Goal: Transaction & Acquisition: Purchase product/service

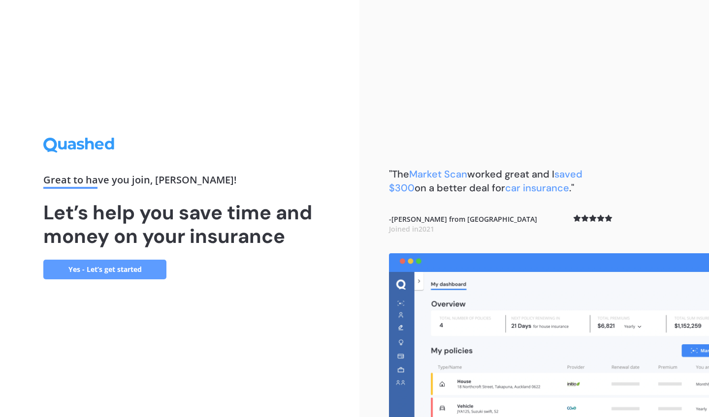
click at [141, 262] on link "Yes - Let’s get started" at bounding box center [104, 270] width 123 height 20
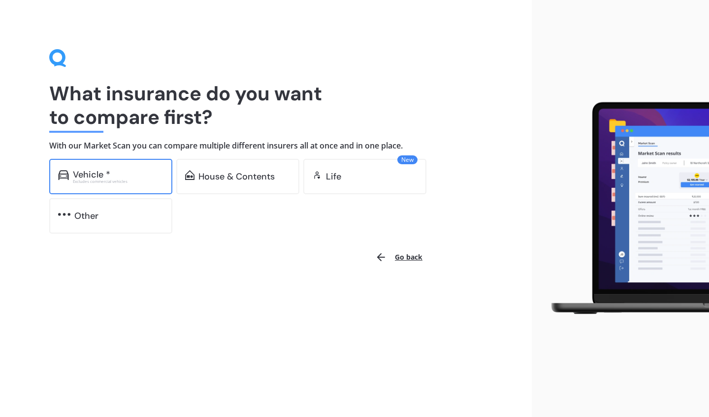
click at [129, 185] on div "Vehicle * Excludes commercial vehicles" at bounding box center [110, 176] width 123 height 35
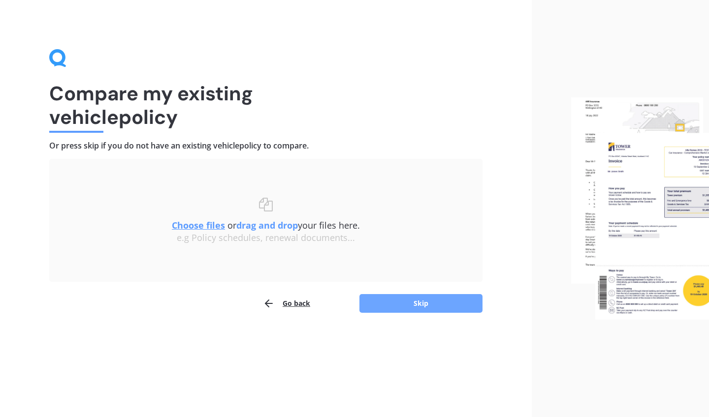
click at [399, 310] on button "Skip" at bounding box center [420, 303] width 123 height 19
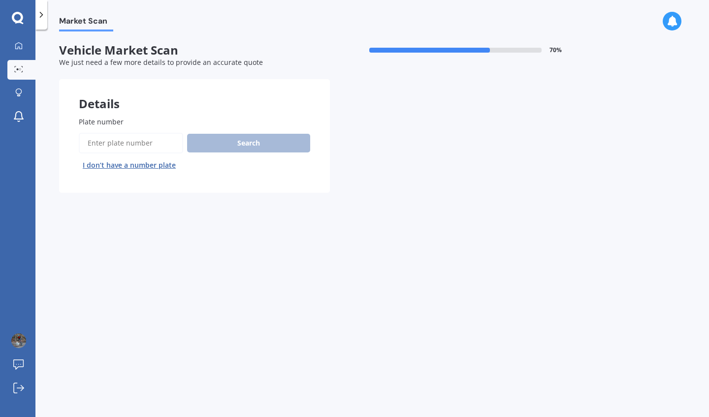
click at [122, 167] on button "I don’t have a number plate" at bounding box center [129, 166] width 101 height 16
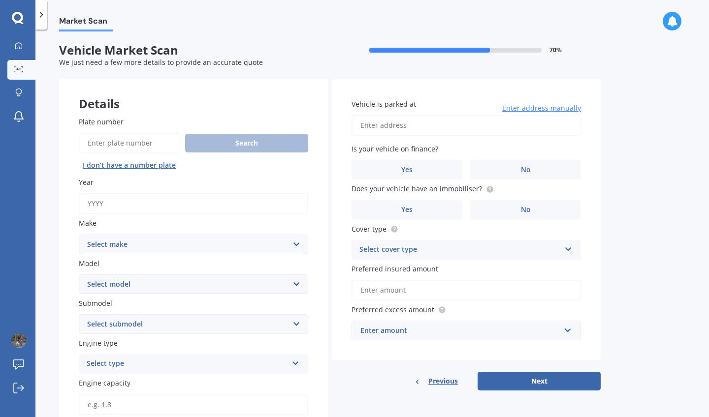
click at [142, 200] on input "Year" at bounding box center [193, 203] width 229 height 21
type input "2014"
select select "TOYOTA"
select select "HILUX"
click at [120, 322] on select "Select submodel (All other) Diesel Diesel 4WD Petrol 4WD SR TD DC 2.8D/6AT/UT S…" at bounding box center [193, 325] width 229 height 20
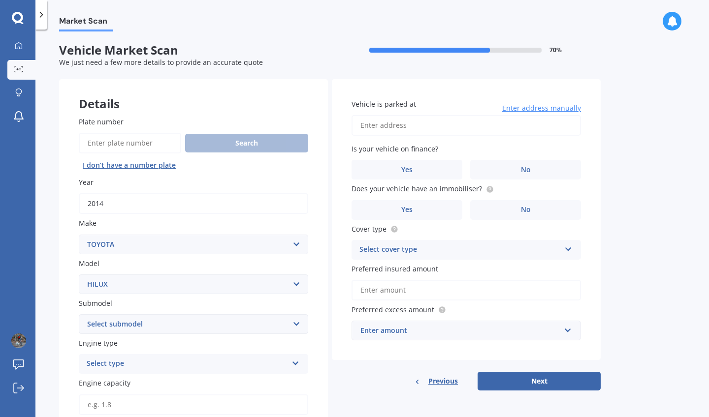
select select "DIESEL 4WD"
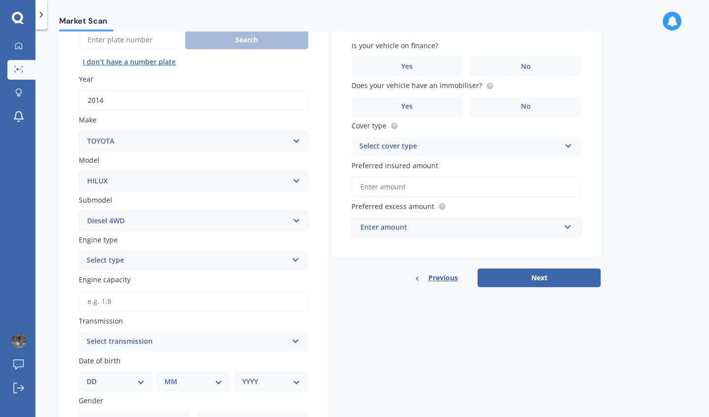
scroll to position [128, 0]
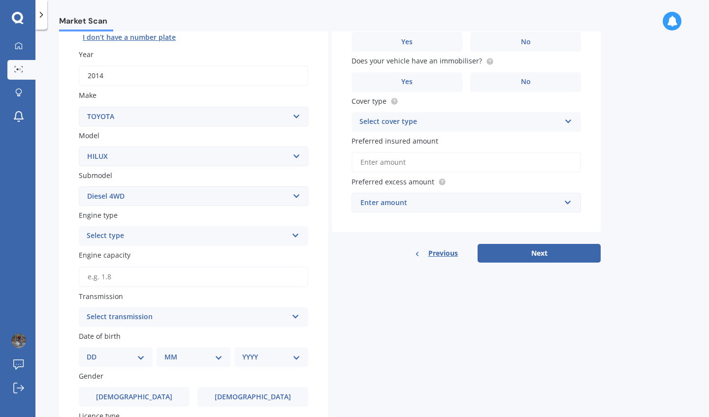
click at [135, 235] on div "Select type" at bounding box center [187, 236] width 201 height 12
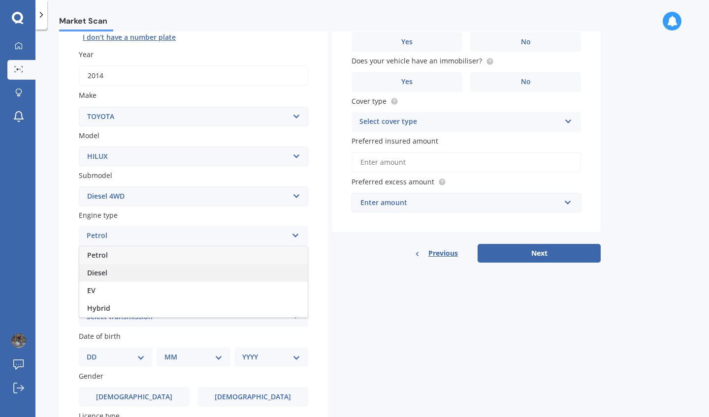
click at [123, 276] on div "Diesel" at bounding box center [193, 273] width 228 height 18
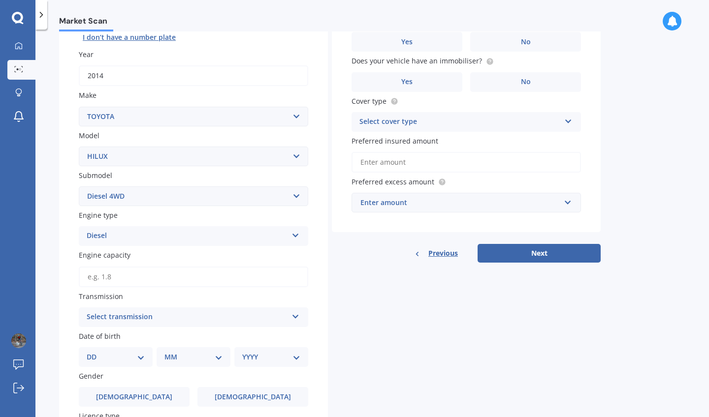
click at [121, 279] on input "Engine capacity" at bounding box center [193, 277] width 229 height 21
type input "3.0"
click at [115, 313] on div "Select transmission" at bounding box center [187, 318] width 201 height 12
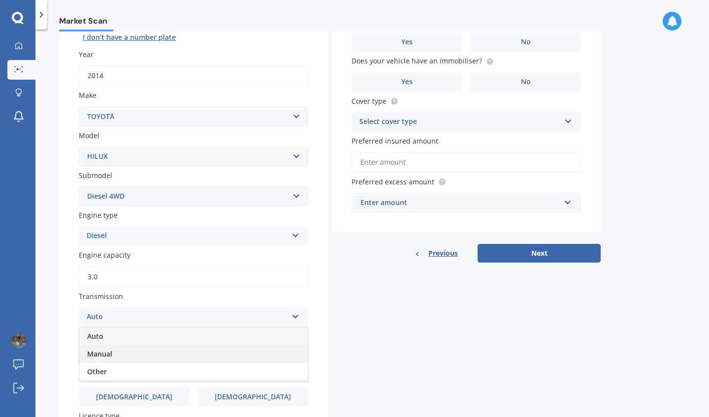
click at [107, 350] on span "Manual" at bounding box center [99, 353] width 25 height 9
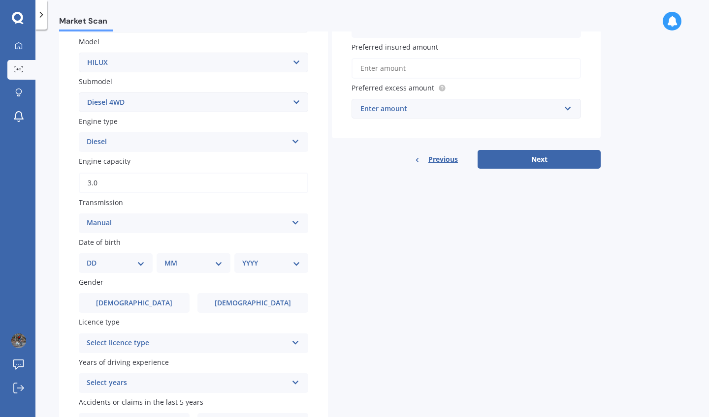
scroll to position [222, 0]
click at [138, 257] on select "DD 01 02 03 04 05 06 07 08 09 10 11 12 13 14 15 16 17 18 19 20 21 22 23 24 25 2…" at bounding box center [116, 262] width 58 height 11
select select "13"
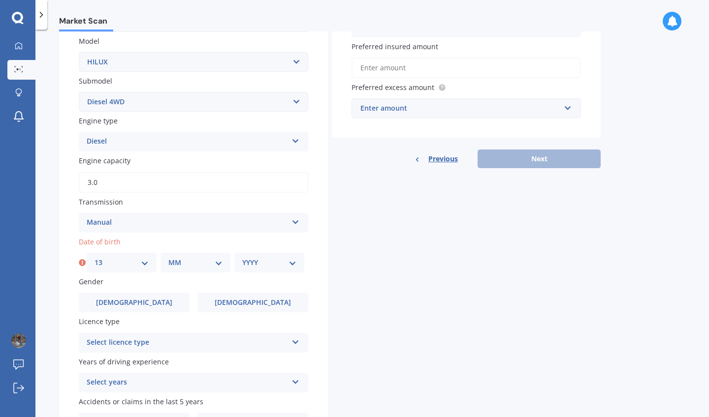
select select "07"
click at [278, 267] on div "YYYY 2025 2024 2023 2022 2021 2020 2019 2018 2017 2016 2015 2014 2013 2012 2011…" at bounding box center [269, 263] width 70 height 20
click at [290, 262] on select "YYYY 2025 2024 2023 2022 2021 2020 2019 2018 2017 2016 2015 2014 2013 2012 2011…" at bounding box center [269, 262] width 54 height 11
select select "2005"
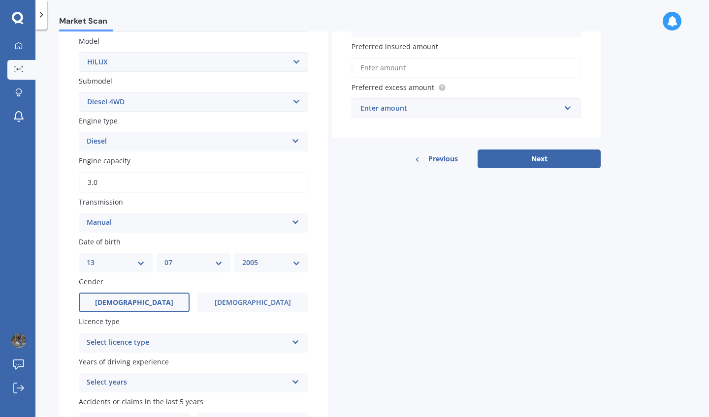
click at [153, 293] on label "[DEMOGRAPHIC_DATA]" at bounding box center [134, 303] width 111 height 20
click at [0, 0] on input "[DEMOGRAPHIC_DATA]" at bounding box center [0, 0] width 0 height 0
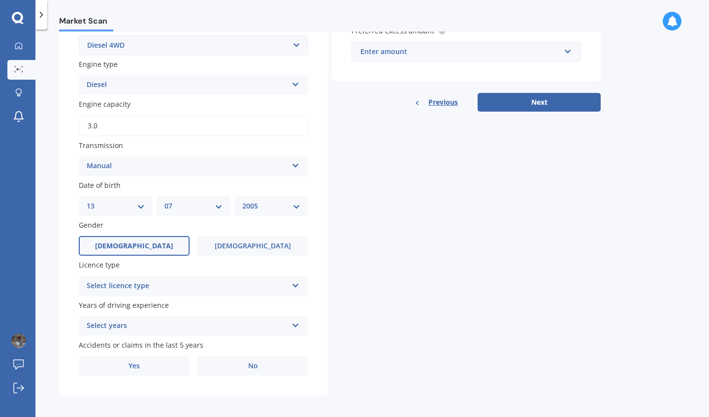
scroll to position [279, 0]
click at [126, 284] on div "Select licence type" at bounding box center [187, 287] width 201 height 12
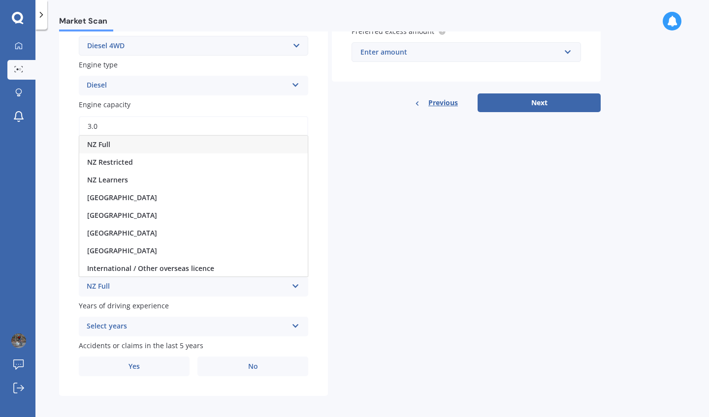
click at [109, 144] on span "NZ Full" at bounding box center [98, 144] width 23 height 9
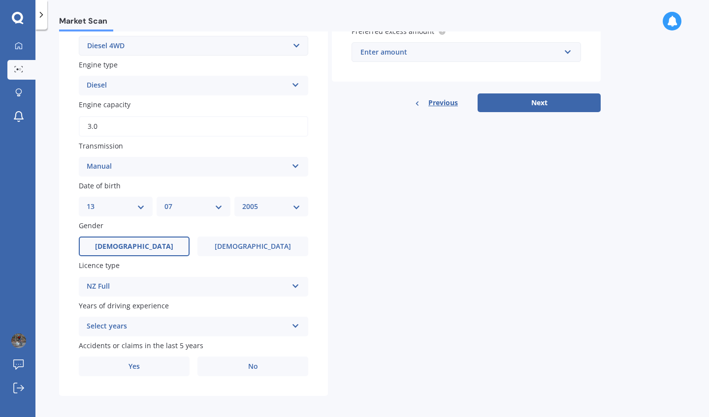
click at [167, 325] on div "Select years" at bounding box center [187, 327] width 201 height 12
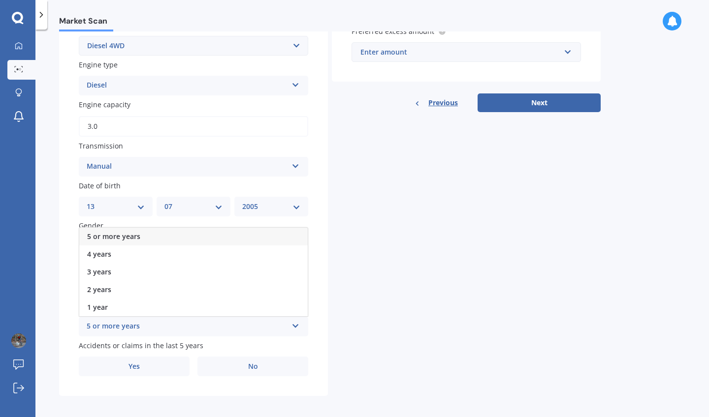
click at [119, 232] on span "5 or more years" at bounding box center [113, 236] width 53 height 9
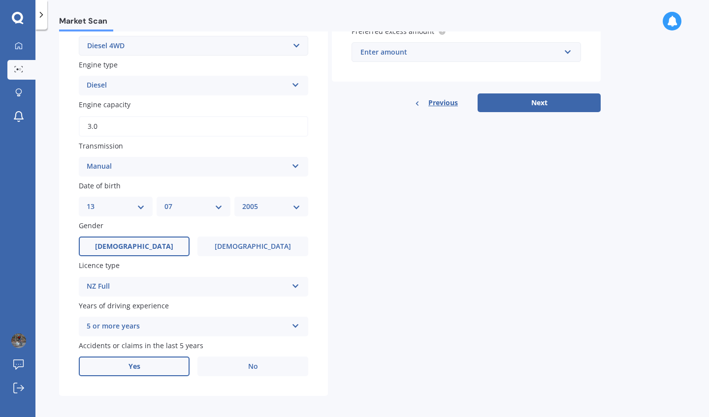
scroll to position [0, 0]
click at [228, 364] on label "No" at bounding box center [252, 367] width 111 height 20
click at [0, 0] on input "No" at bounding box center [0, 0] width 0 height 0
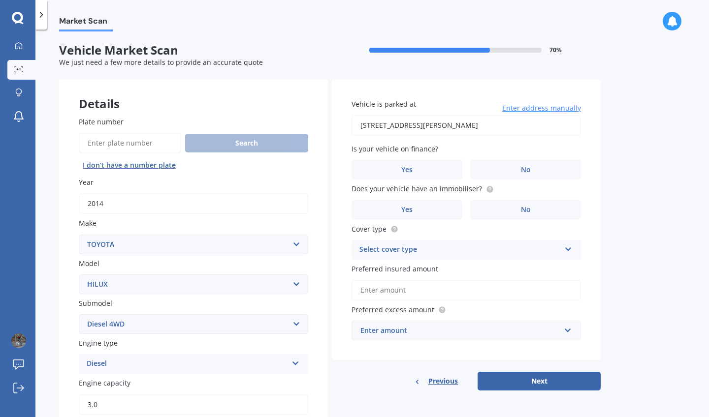
type input "[STREET_ADDRESS][PERSON_NAME]"
click at [513, 171] on label "No" at bounding box center [525, 170] width 111 height 20
click at [0, 0] on input "No" at bounding box center [0, 0] width 0 height 0
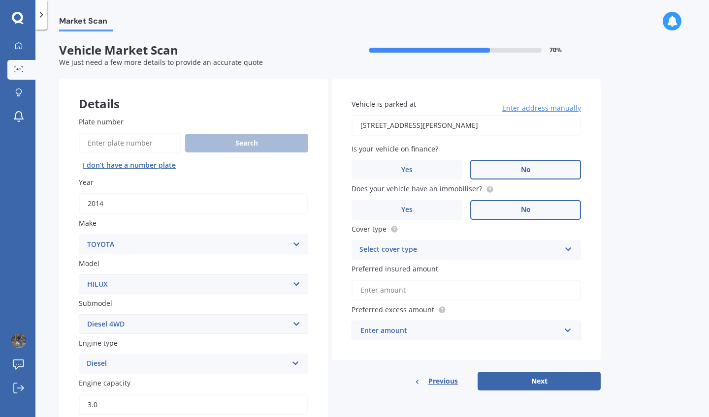
click at [517, 210] on label "No" at bounding box center [525, 210] width 111 height 20
click at [0, 0] on input "No" at bounding box center [0, 0] width 0 height 0
click at [431, 205] on label "Yes" at bounding box center [406, 210] width 111 height 20
click at [0, 0] on input "Yes" at bounding box center [0, 0] width 0 height 0
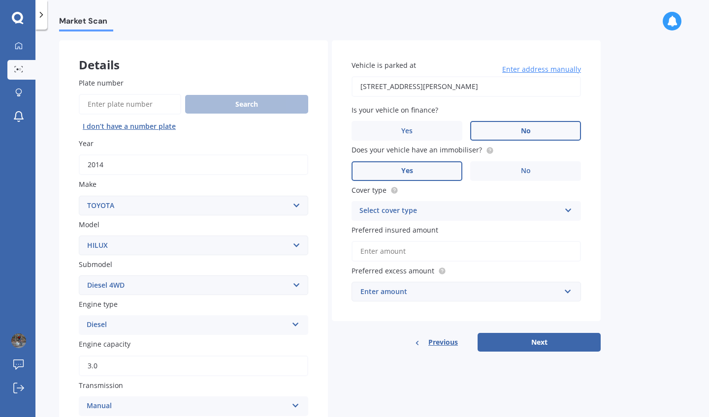
scroll to position [44, 0]
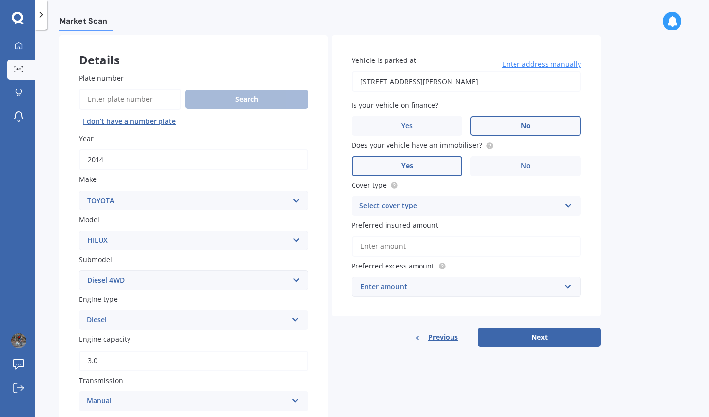
click at [442, 204] on div "Select cover type" at bounding box center [459, 206] width 201 height 12
click at [431, 229] on div "Comprehensive" at bounding box center [466, 226] width 228 height 18
click at [435, 242] on input "Preferred insured amount" at bounding box center [465, 246] width 229 height 21
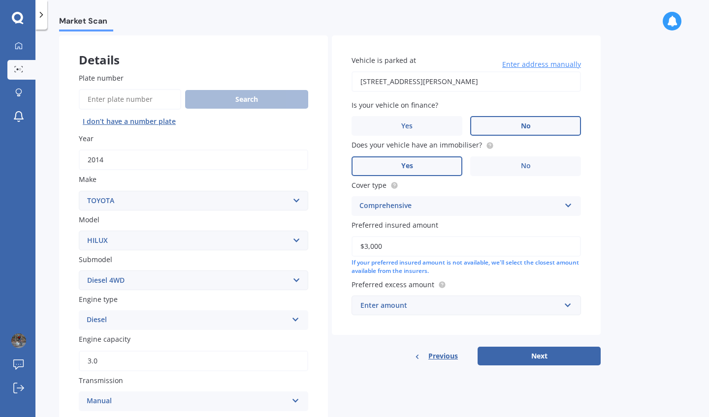
type input "$30,000"
click at [508, 301] on div "Enter amount" at bounding box center [460, 305] width 200 height 11
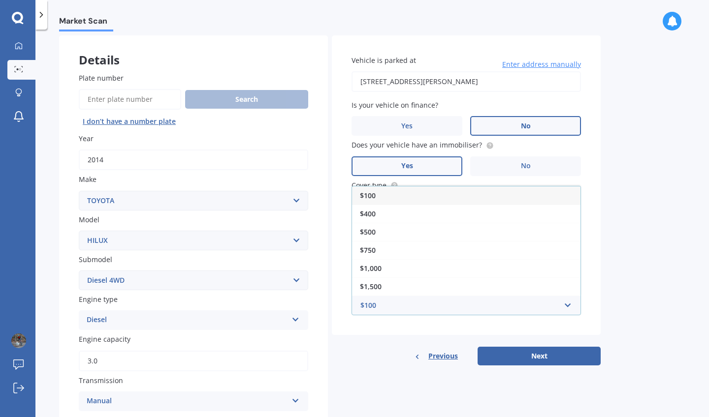
drag, startPoint x: 423, startPoint y: 209, endPoint x: 456, endPoint y: 269, distance: 68.1
click at [423, 209] on div "$400" at bounding box center [466, 214] width 228 height 18
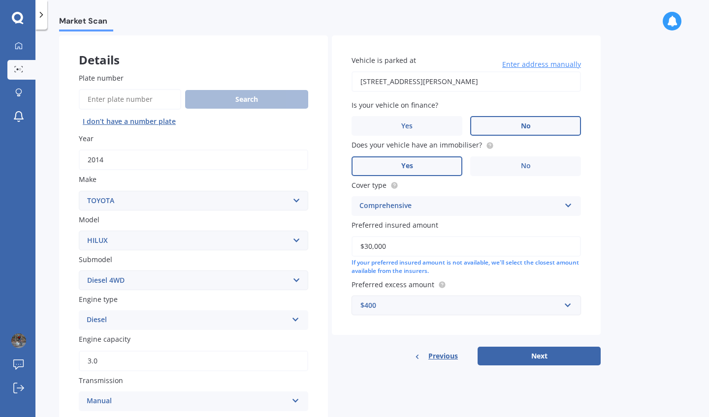
click at [617, 261] on div "Market Scan Vehicle Market Scan 70 % We just need a few more details to provide…" at bounding box center [371, 226] width 673 height 388
click at [558, 356] on button "Next" at bounding box center [538, 356] width 123 height 19
select select "13"
select select "07"
select select "2005"
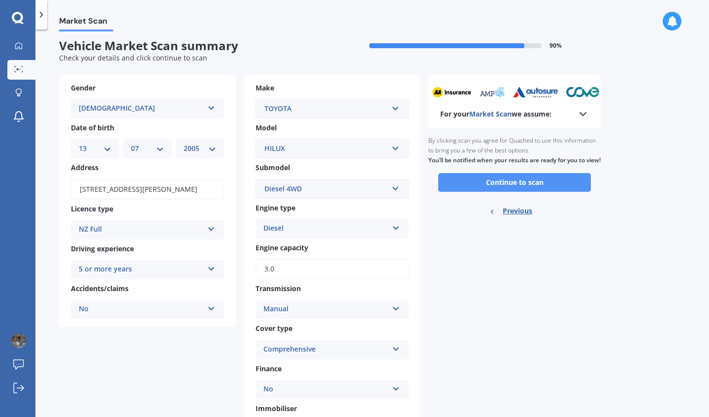
scroll to position [4, 0]
click at [584, 114] on polyline at bounding box center [583, 114] width 6 height 3
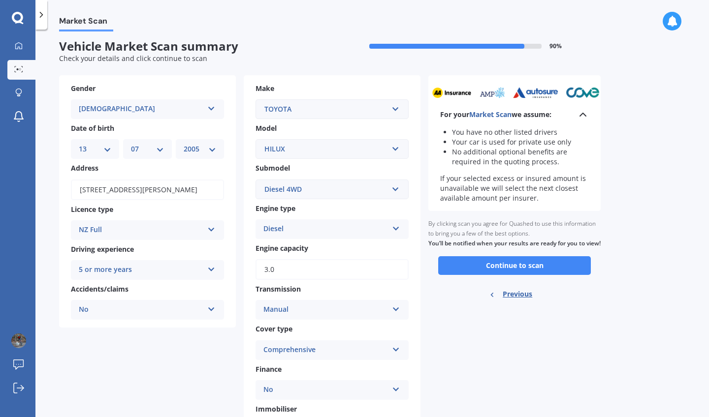
scroll to position [14, 0]
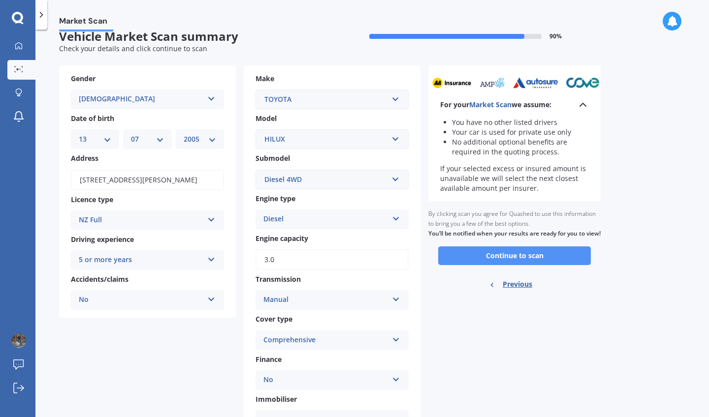
click at [556, 258] on button "Continue to scan" at bounding box center [514, 256] width 153 height 19
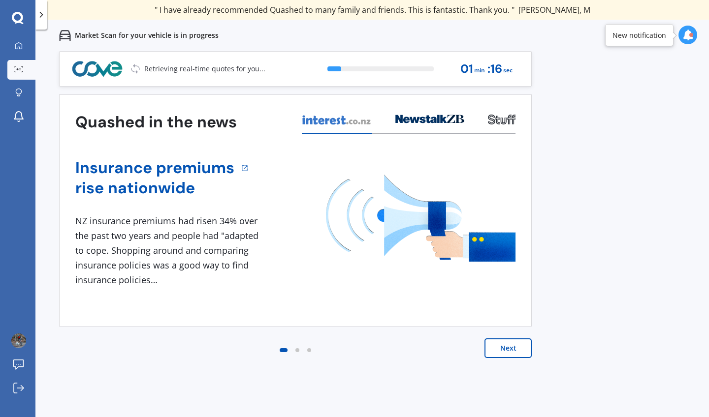
click at [505, 349] on button "Next" at bounding box center [507, 349] width 47 height 20
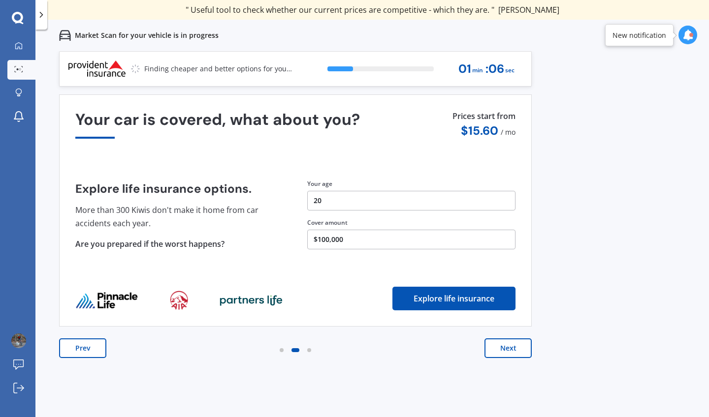
click at [505, 343] on button "Next" at bounding box center [507, 349] width 47 height 20
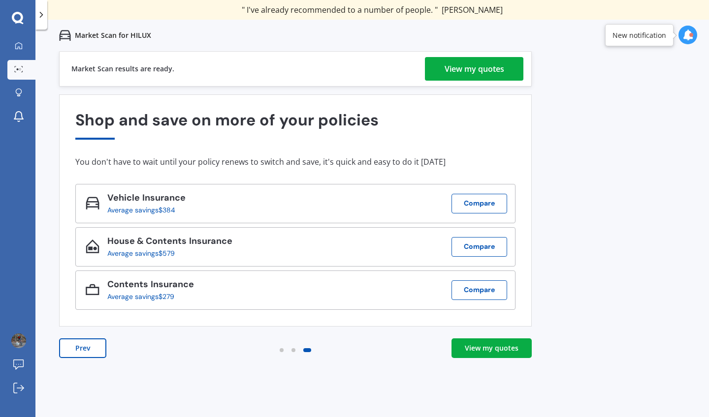
click at [473, 353] on link "View my quotes" at bounding box center [491, 349] width 80 height 20
